Goal: Task Accomplishment & Management: Complete application form

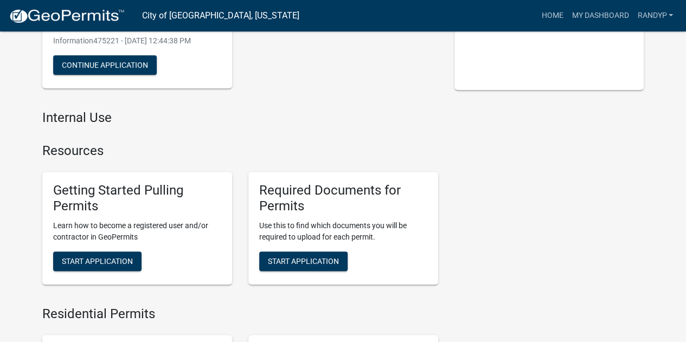
scroll to position [217, 0]
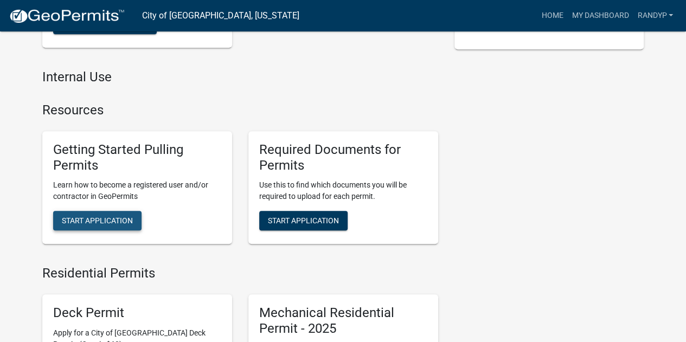
click at [108, 230] on button "Start Application" at bounding box center [97, 221] width 88 height 20
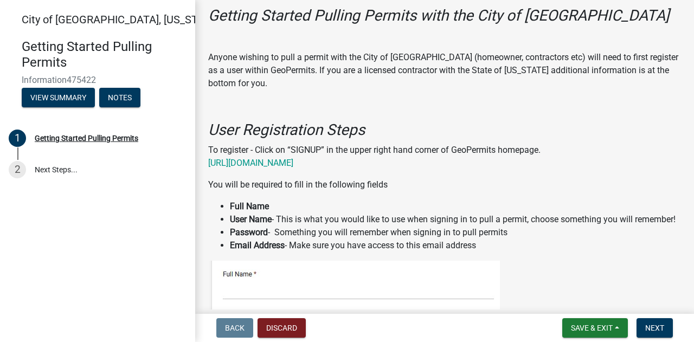
scroll to position [54, 0]
click at [264, 165] on link "[URL][DOMAIN_NAME]" at bounding box center [250, 163] width 85 height 10
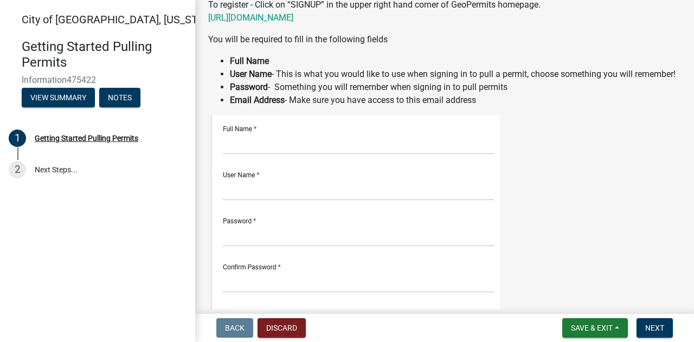
scroll to position [217, 0]
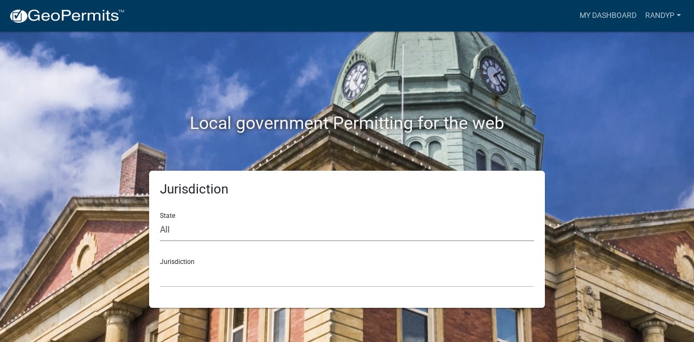
click at [226, 237] on select "All [US_STATE] [US_STATE] [US_STATE] [US_STATE] [US_STATE] [US_STATE] [US_STATE…" at bounding box center [347, 230] width 374 height 22
select select "[US_STATE]"
click at [160, 219] on select "All [US_STATE] [US_STATE] [US_STATE] [US_STATE] [US_STATE] [US_STATE] [US_STATE…" at bounding box center [347, 230] width 374 height 22
click at [203, 271] on select "[GEOGRAPHIC_DATA], [US_STATE] [GEOGRAPHIC_DATA], [US_STATE] [GEOGRAPHIC_DATA], …" at bounding box center [347, 276] width 374 height 22
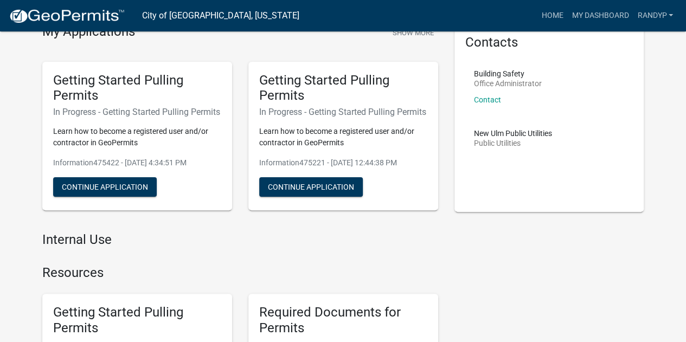
scroll to position [163, 0]
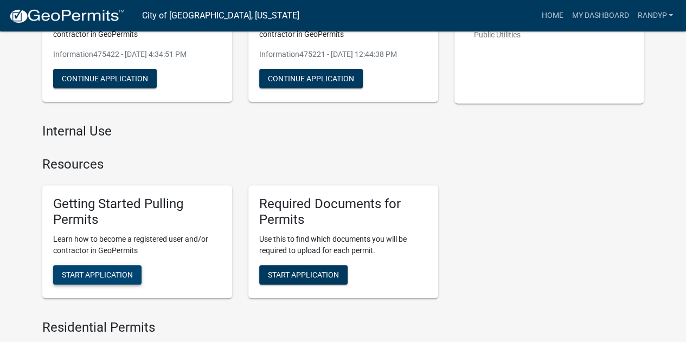
click at [92, 279] on span "Start Application" at bounding box center [97, 275] width 71 height 9
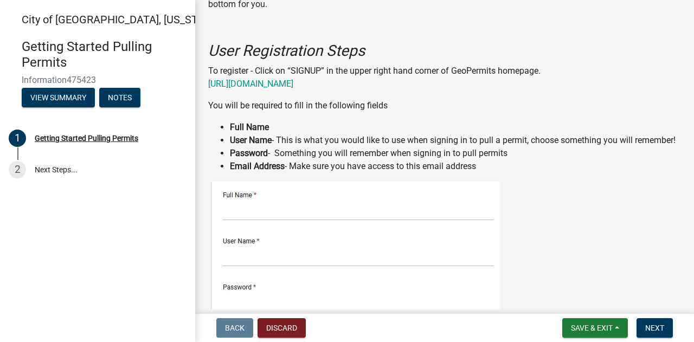
scroll to position [163, 0]
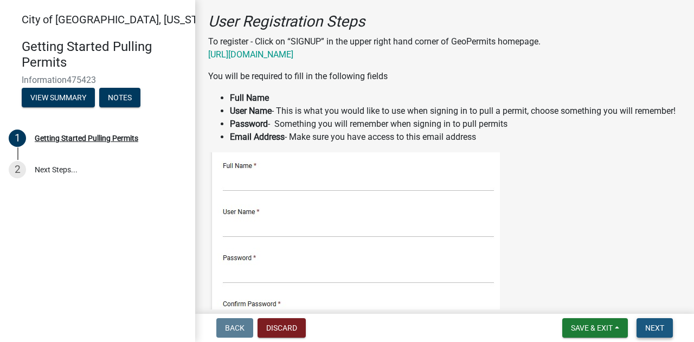
click at [653, 328] on span "Next" at bounding box center [654, 328] width 19 height 9
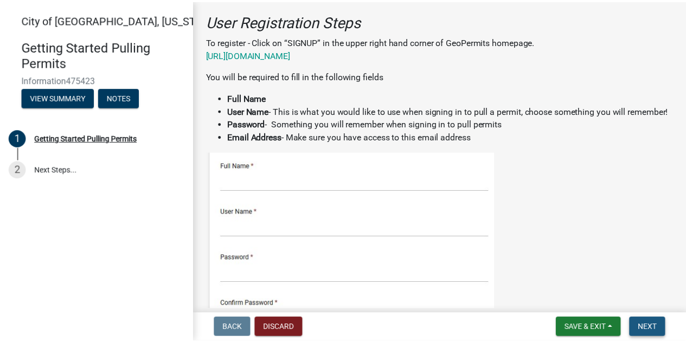
scroll to position [0, 0]
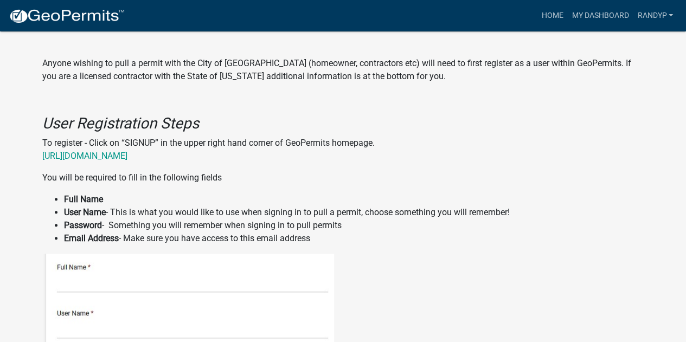
scroll to position [380, 0]
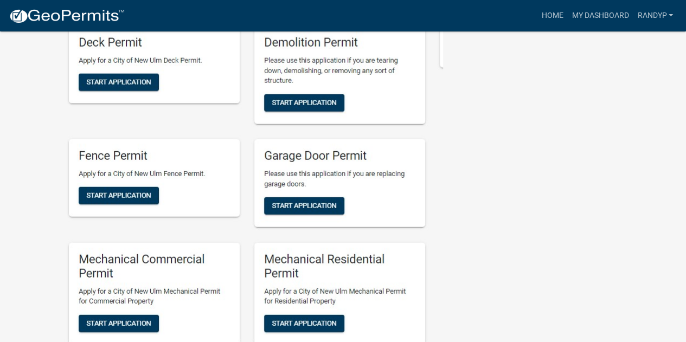
scroll to position [1301, 0]
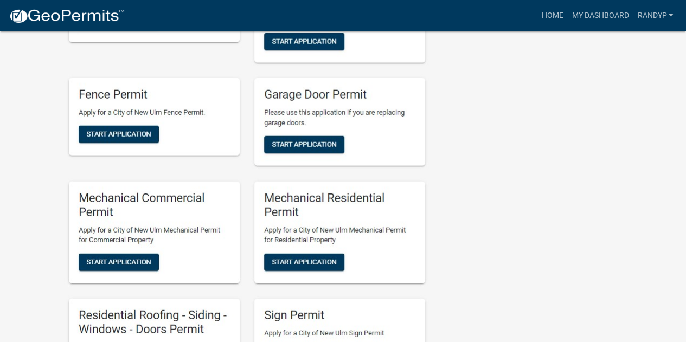
click at [125, 132] on img at bounding box center [242, 168] width 401 height 466
click at [131, 133] on img at bounding box center [242, 168] width 401 height 466
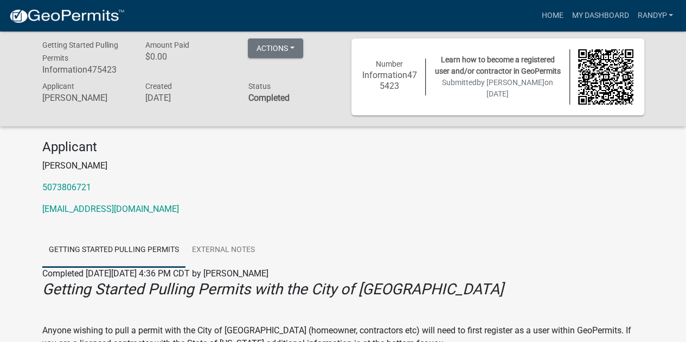
scroll to position [0, 0]
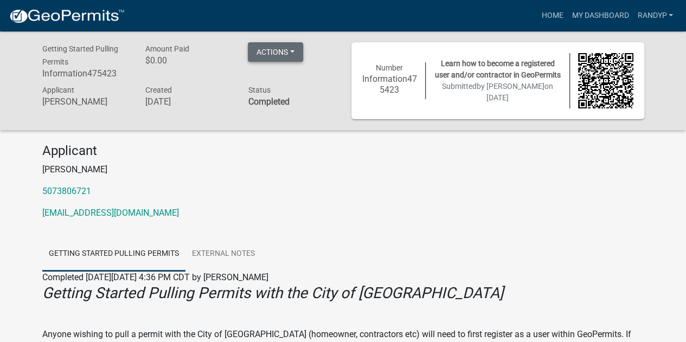
click at [275, 55] on button "Actions" at bounding box center [275, 52] width 55 height 20
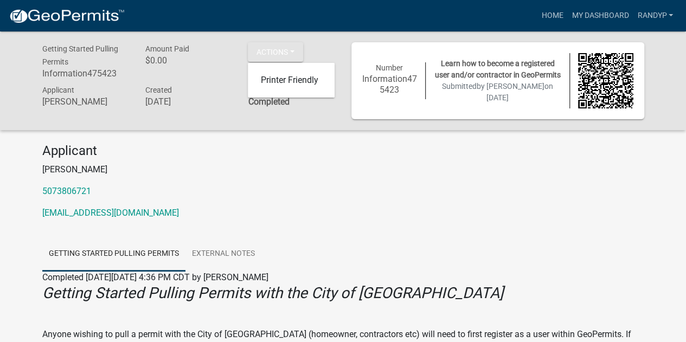
click at [342, 145] on h4 "Applicant" at bounding box center [343, 151] width 602 height 16
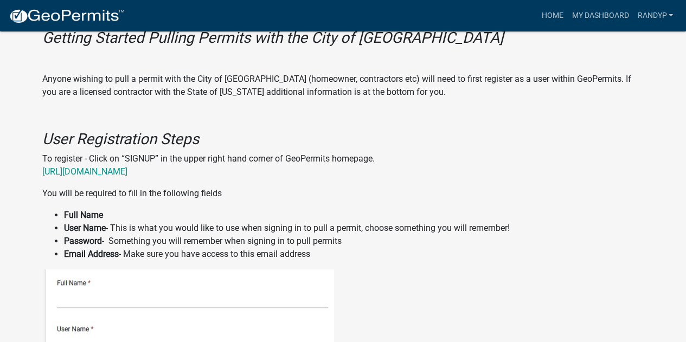
scroll to position [271, 0]
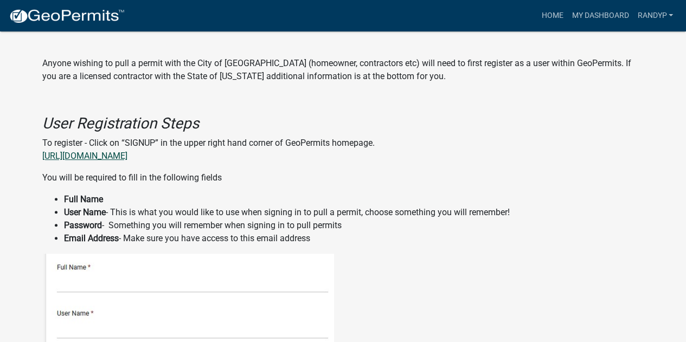
click at [118, 156] on link "[URL][DOMAIN_NAME]" at bounding box center [84, 156] width 85 height 10
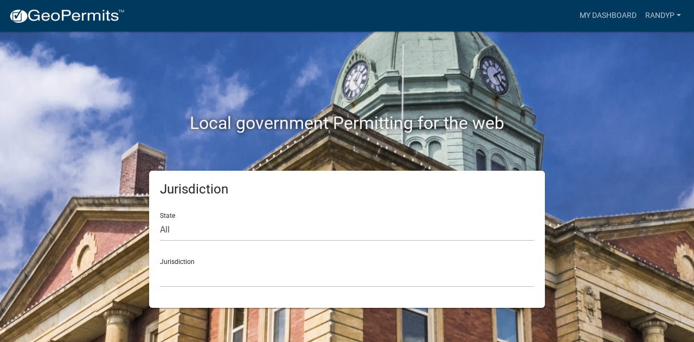
click at [259, 217] on div "State All Colorado Georgia Indiana Iowa Kansas Minnesota Ohio South Carolina Wi…" at bounding box center [347, 222] width 374 height 37
click at [257, 228] on select "All [US_STATE] [US_STATE] [US_STATE] [US_STATE] [US_STATE] [US_STATE] [US_STATE…" at bounding box center [347, 230] width 374 height 22
select select "[US_STATE]"
click at [160, 219] on select "All [US_STATE] [US_STATE] [US_STATE] [US_STATE] [US_STATE] [US_STATE] [US_STATE…" at bounding box center [347, 230] width 374 height 22
click at [228, 280] on select "[GEOGRAPHIC_DATA], [US_STATE] [GEOGRAPHIC_DATA], [US_STATE] [GEOGRAPHIC_DATA], …" at bounding box center [347, 276] width 374 height 22
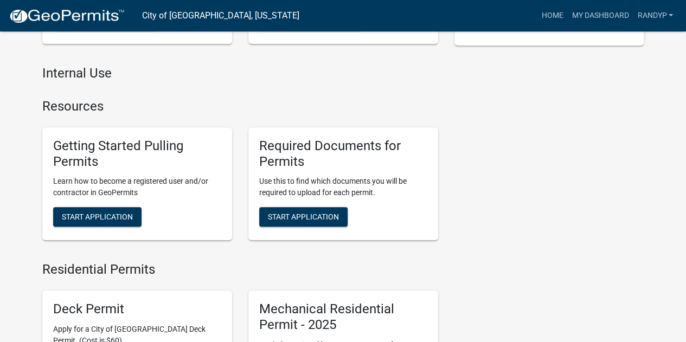
scroll to position [271, 0]
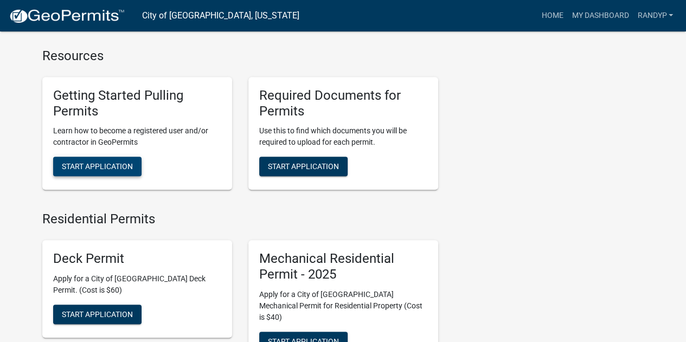
click at [98, 171] on span "Start Application" at bounding box center [97, 166] width 71 height 9
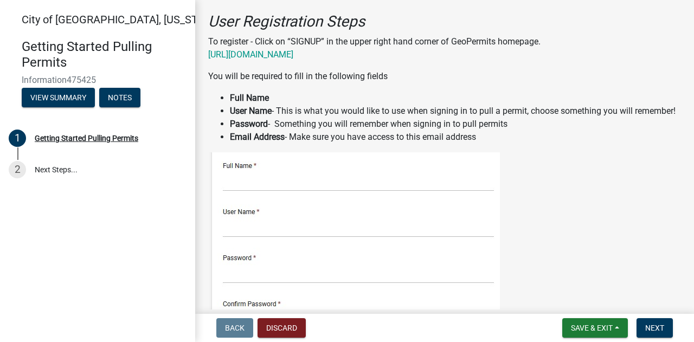
scroll to position [271, 0]
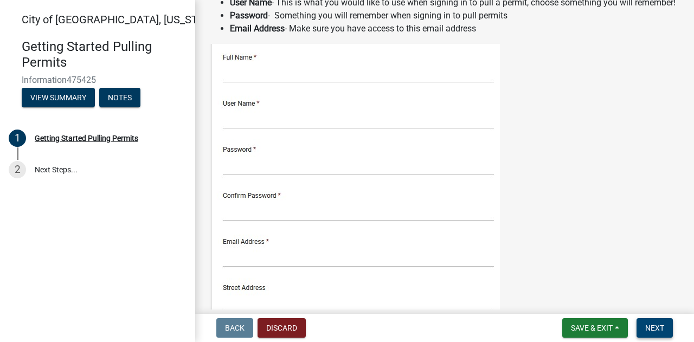
click at [647, 326] on span "Next" at bounding box center [654, 328] width 19 height 9
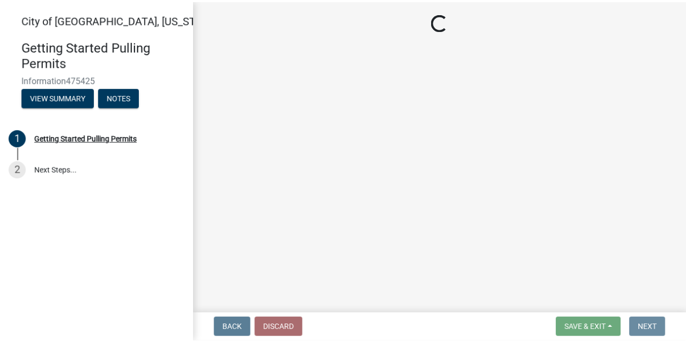
scroll to position [0, 0]
